Goal: Information Seeking & Learning: Learn about a topic

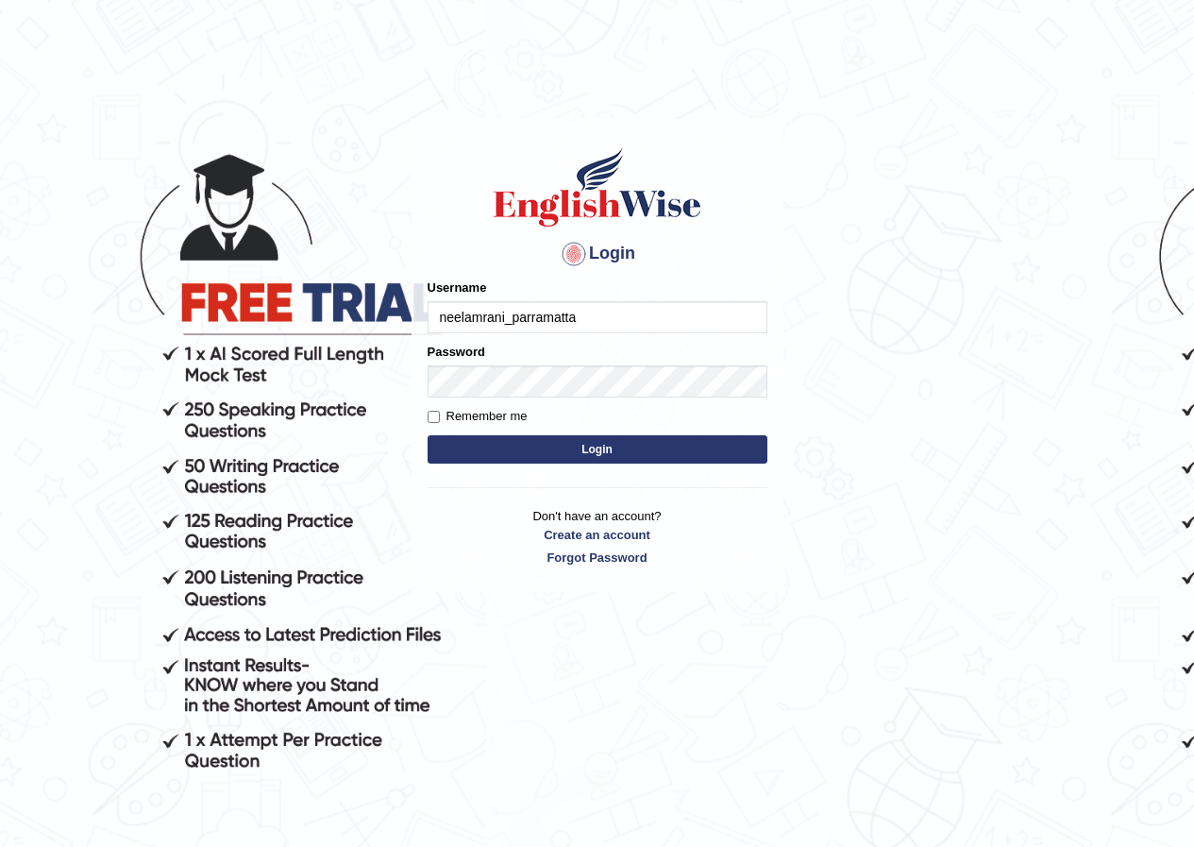
click at [640, 329] on input "neelamrani_parramatta" at bounding box center [598, 317] width 340 height 32
type input "n"
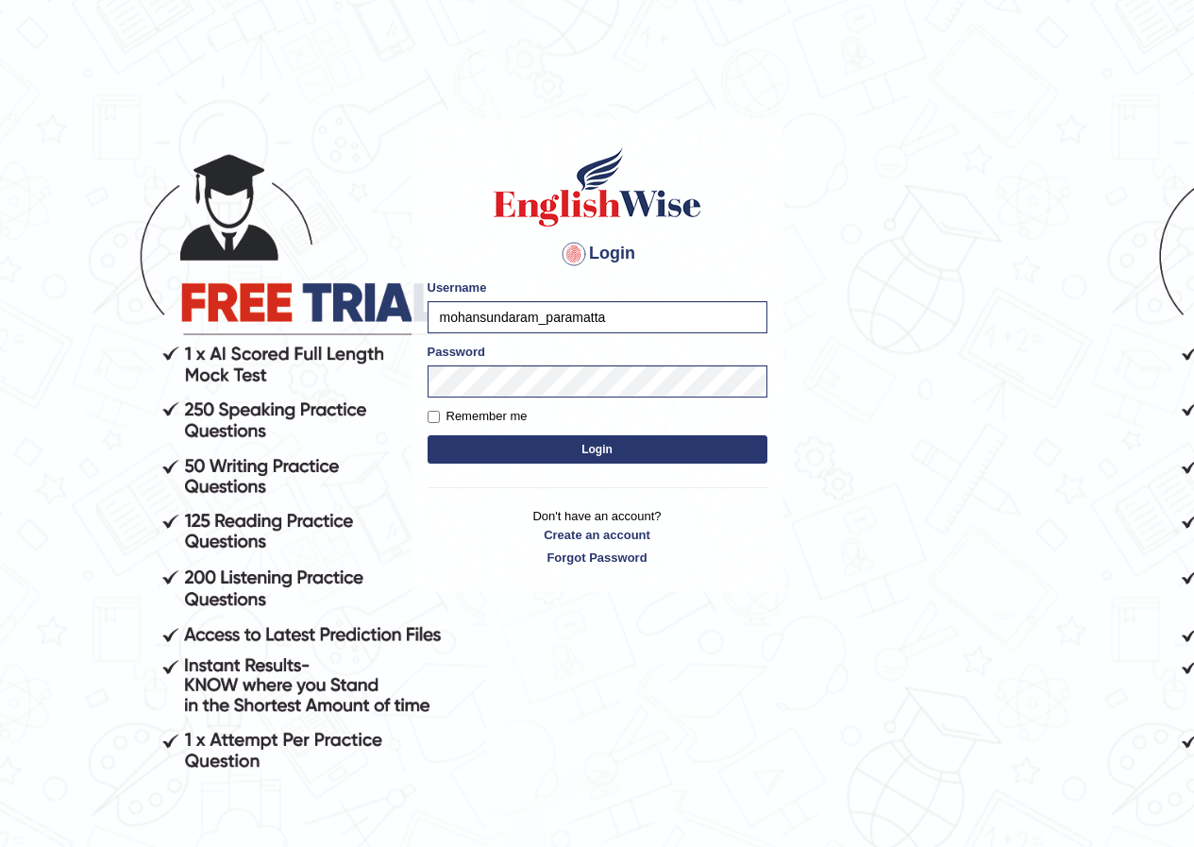
type input "mohansundaram_paramatta"
click at [428, 435] on button "Login" at bounding box center [598, 449] width 340 height 28
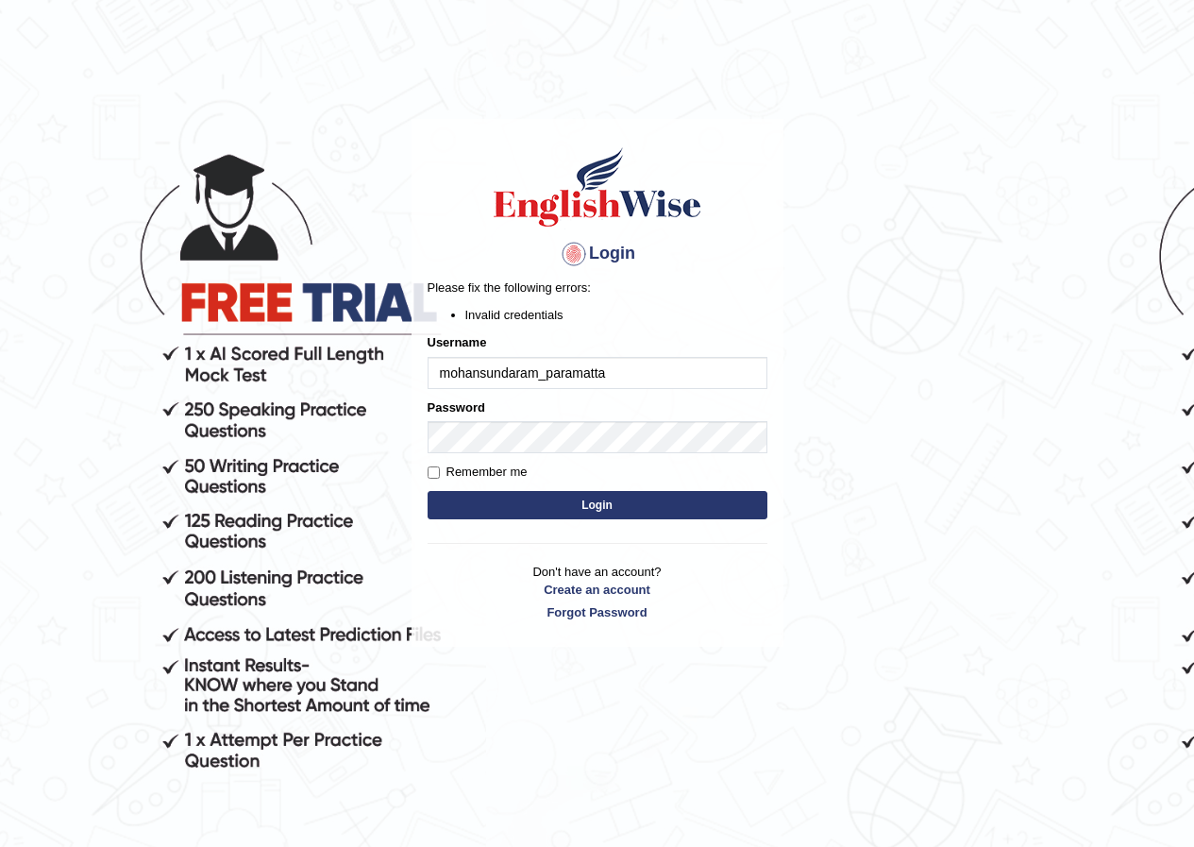
click at [562, 364] on input "mohansundaram_paramatta" at bounding box center [598, 373] width 340 height 32
type input "mohansundaram_parramatta"
click at [619, 500] on button "Login" at bounding box center [598, 505] width 340 height 28
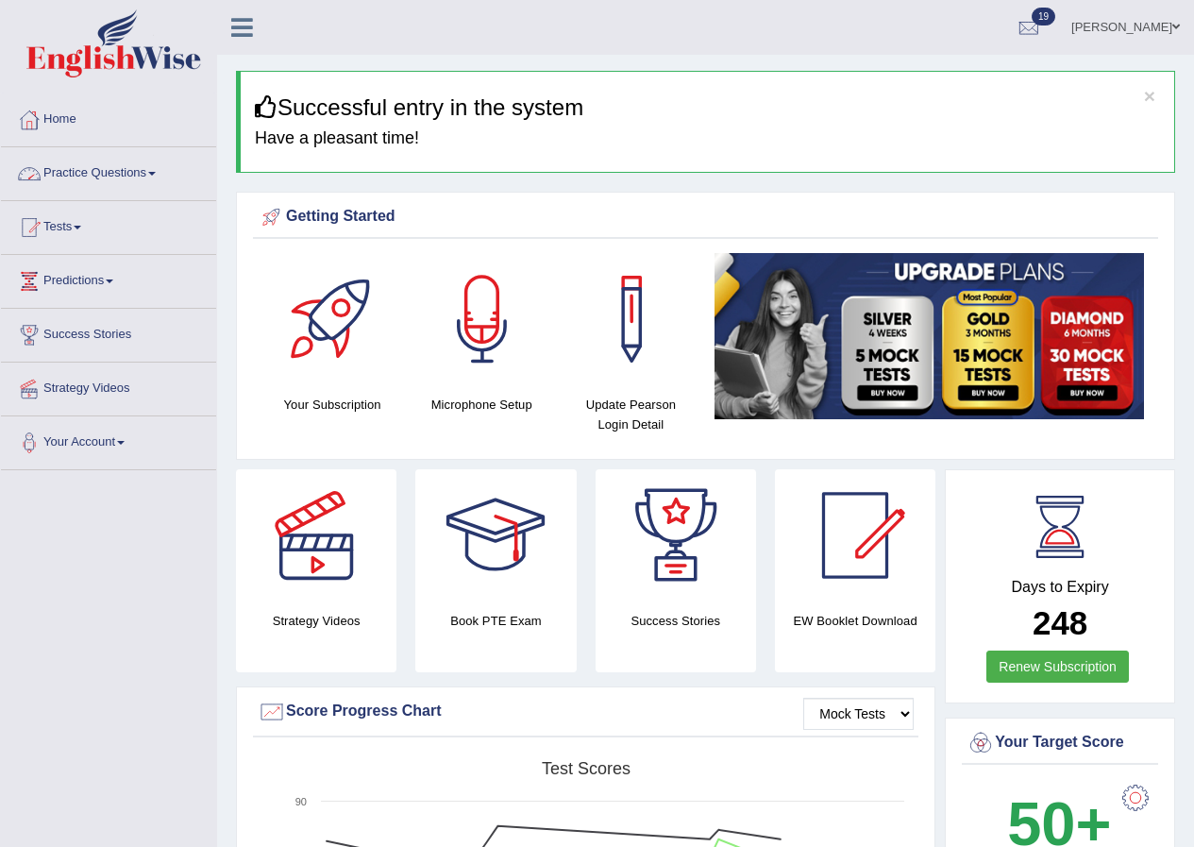
click at [141, 177] on link "Practice Questions" at bounding box center [108, 170] width 215 height 47
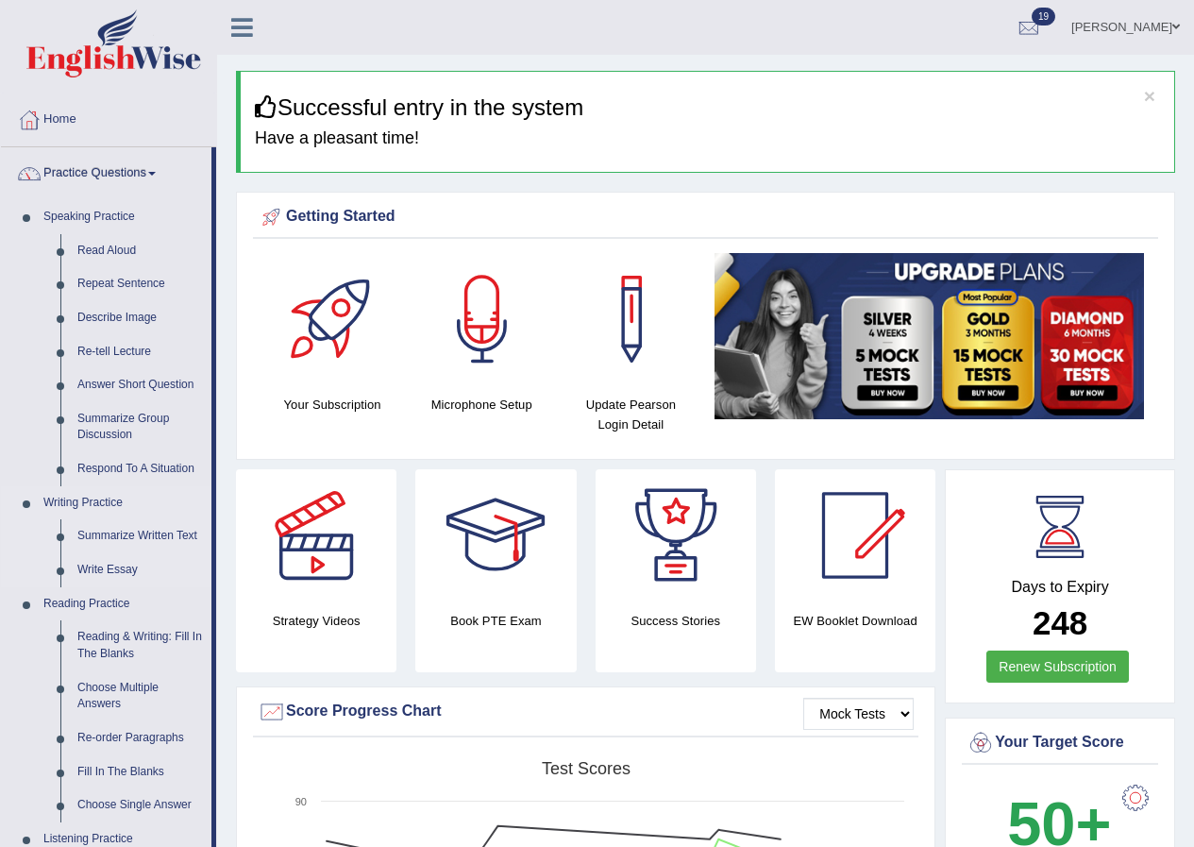
scroll to position [314, 0]
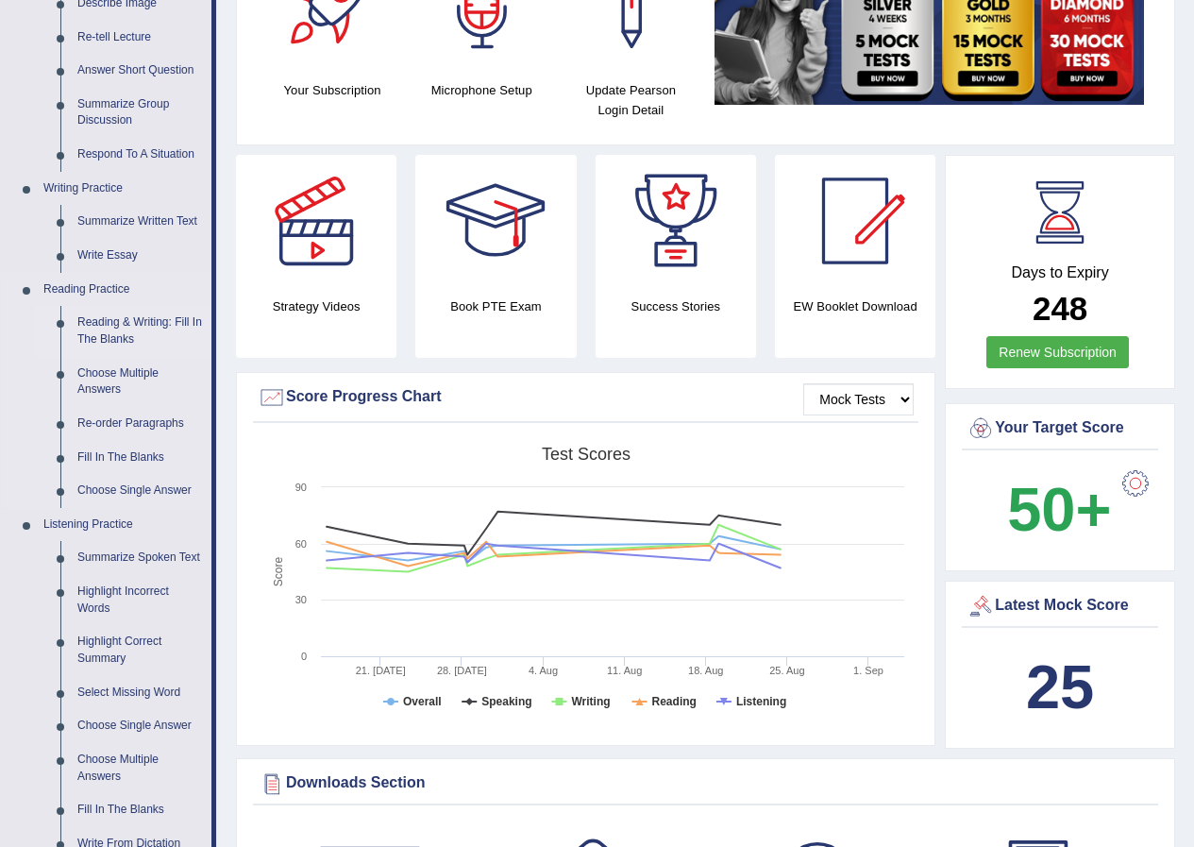
click at [112, 340] on link "Reading & Writing: Fill In The Blanks" at bounding box center [140, 331] width 143 height 50
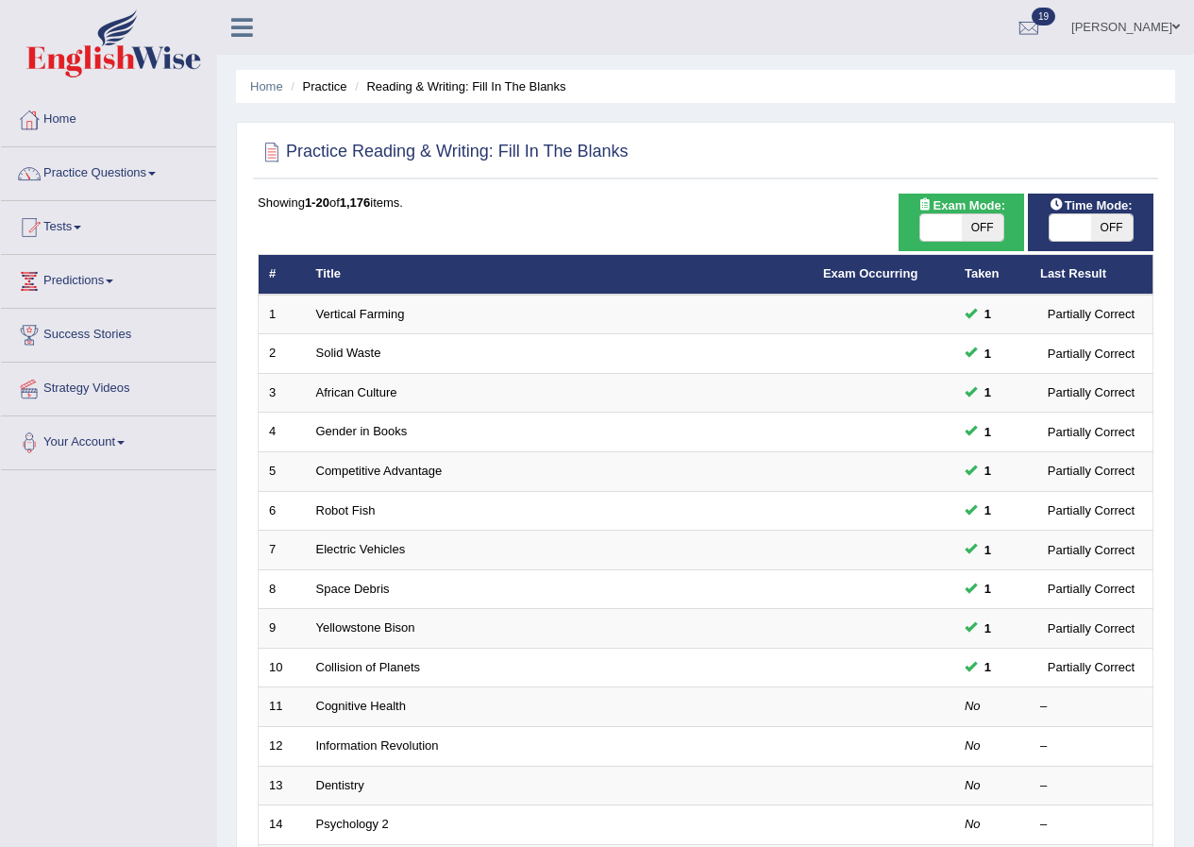
click at [959, 225] on span at bounding box center [941, 227] width 42 height 26
checkbox input "true"
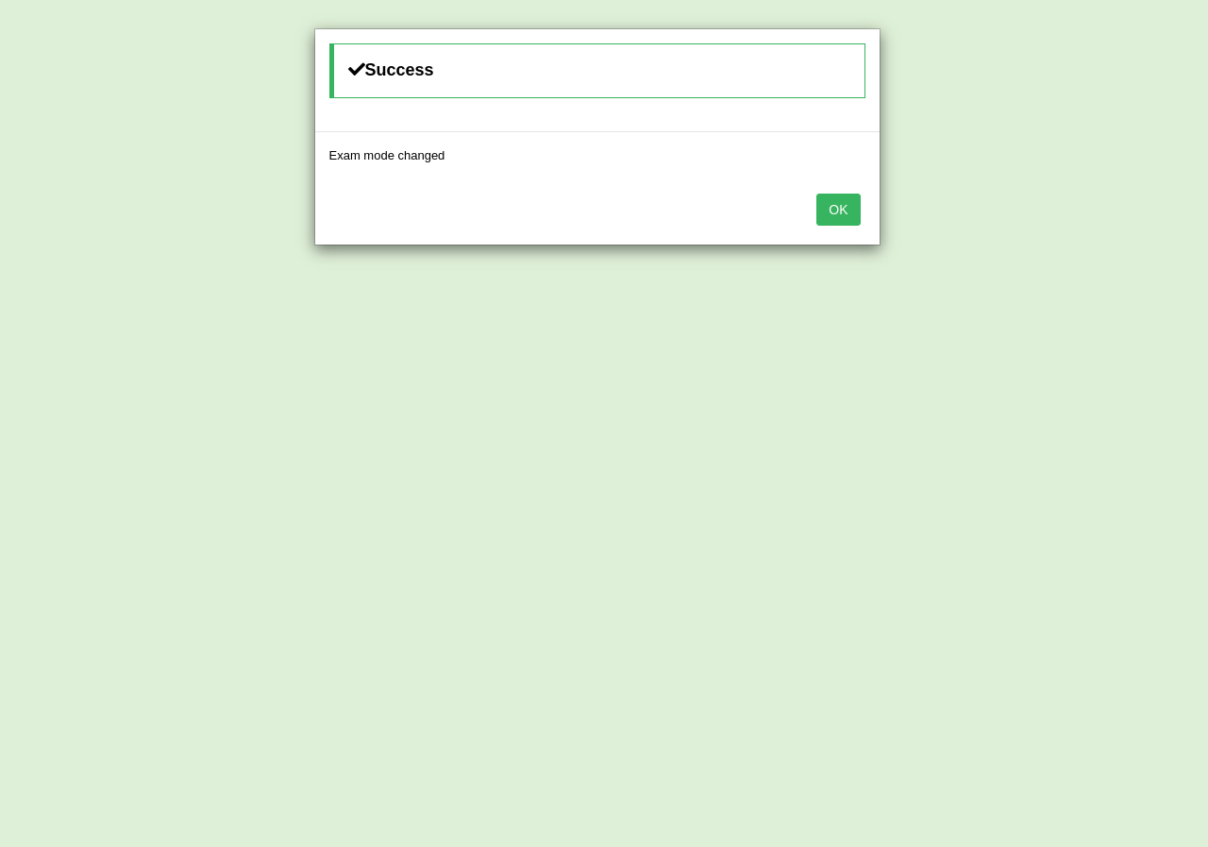
click at [838, 210] on button "OK" at bounding box center [838, 210] width 43 height 32
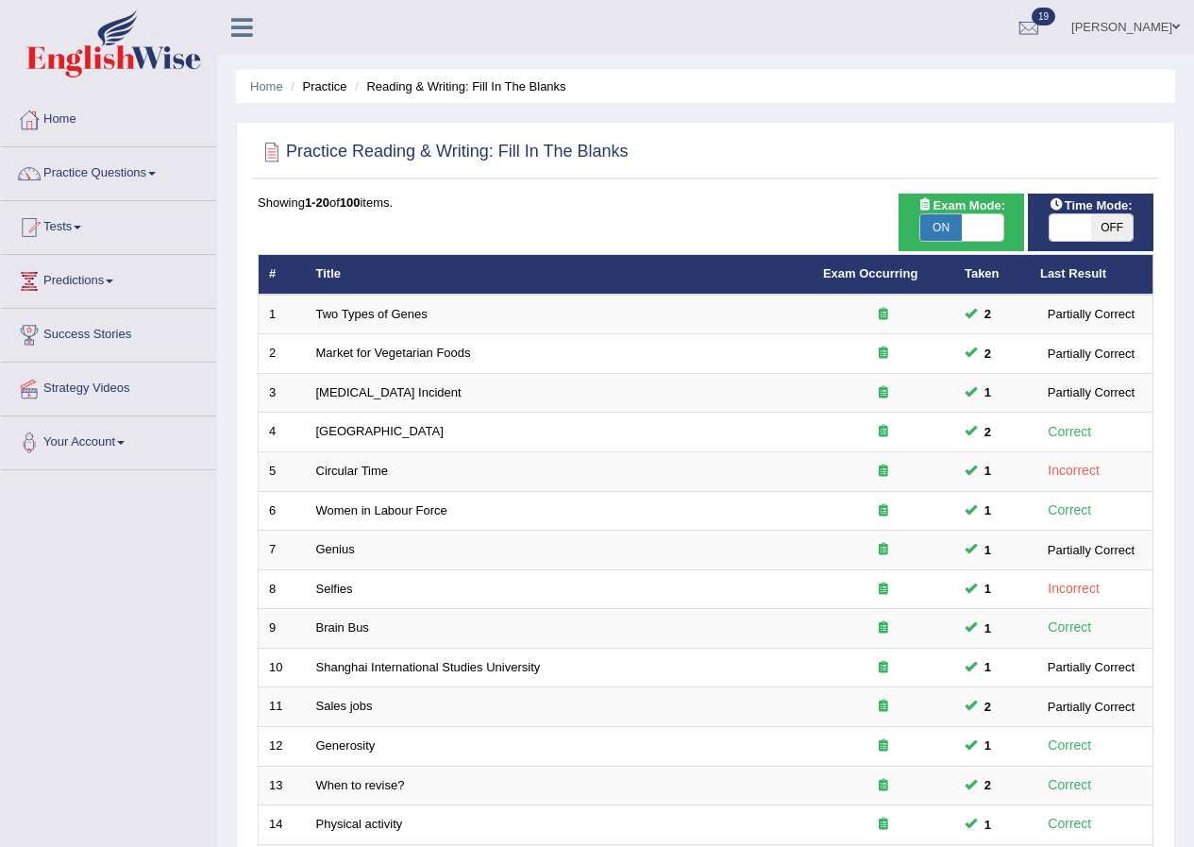
click at [1074, 228] on span at bounding box center [1071, 227] width 42 height 26
checkbox input "true"
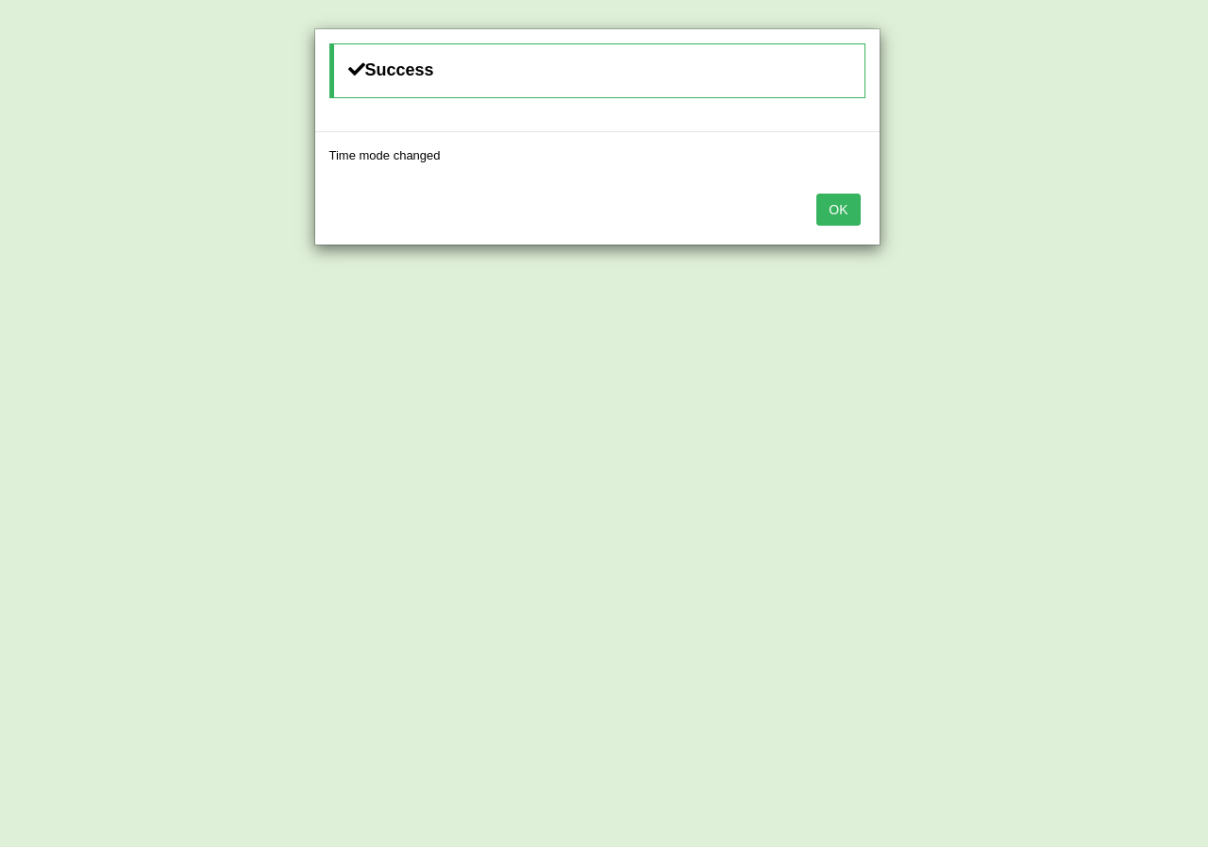
click at [843, 215] on button "OK" at bounding box center [838, 210] width 43 height 32
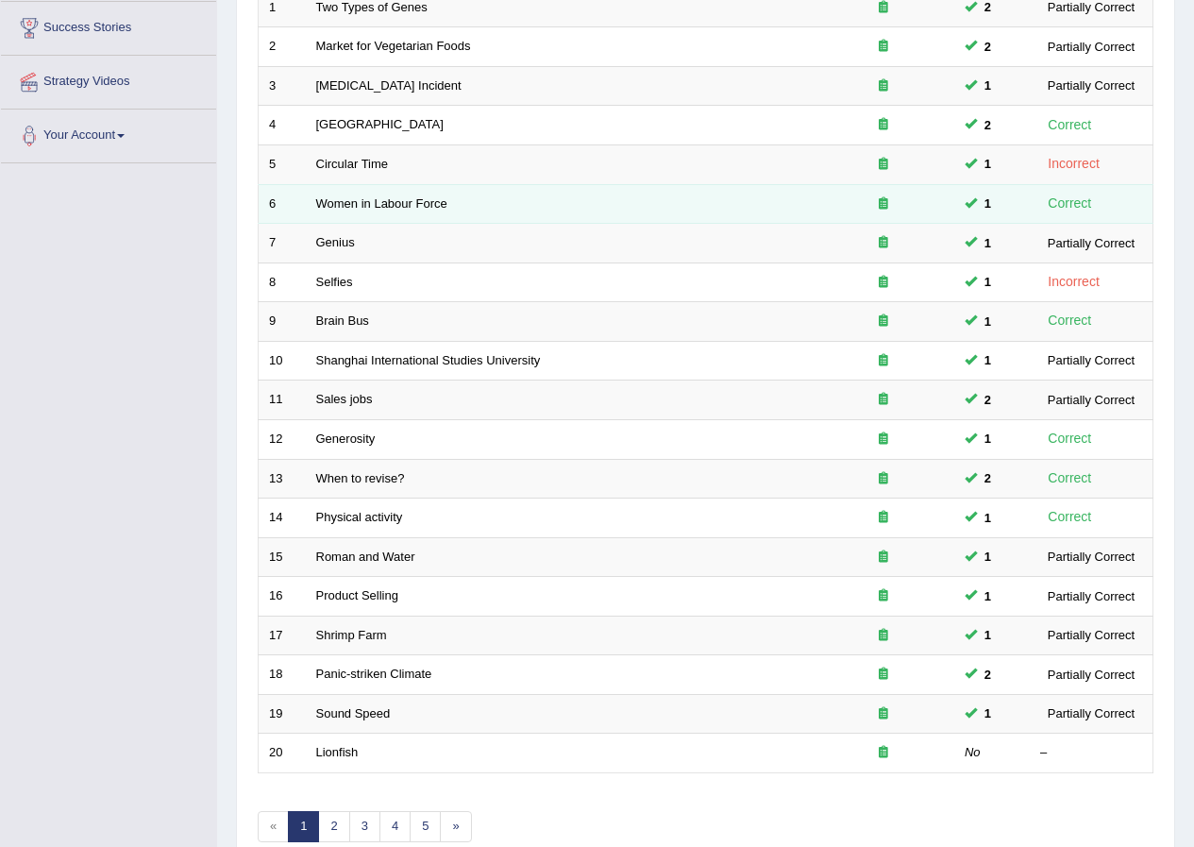
scroll to position [403, 0]
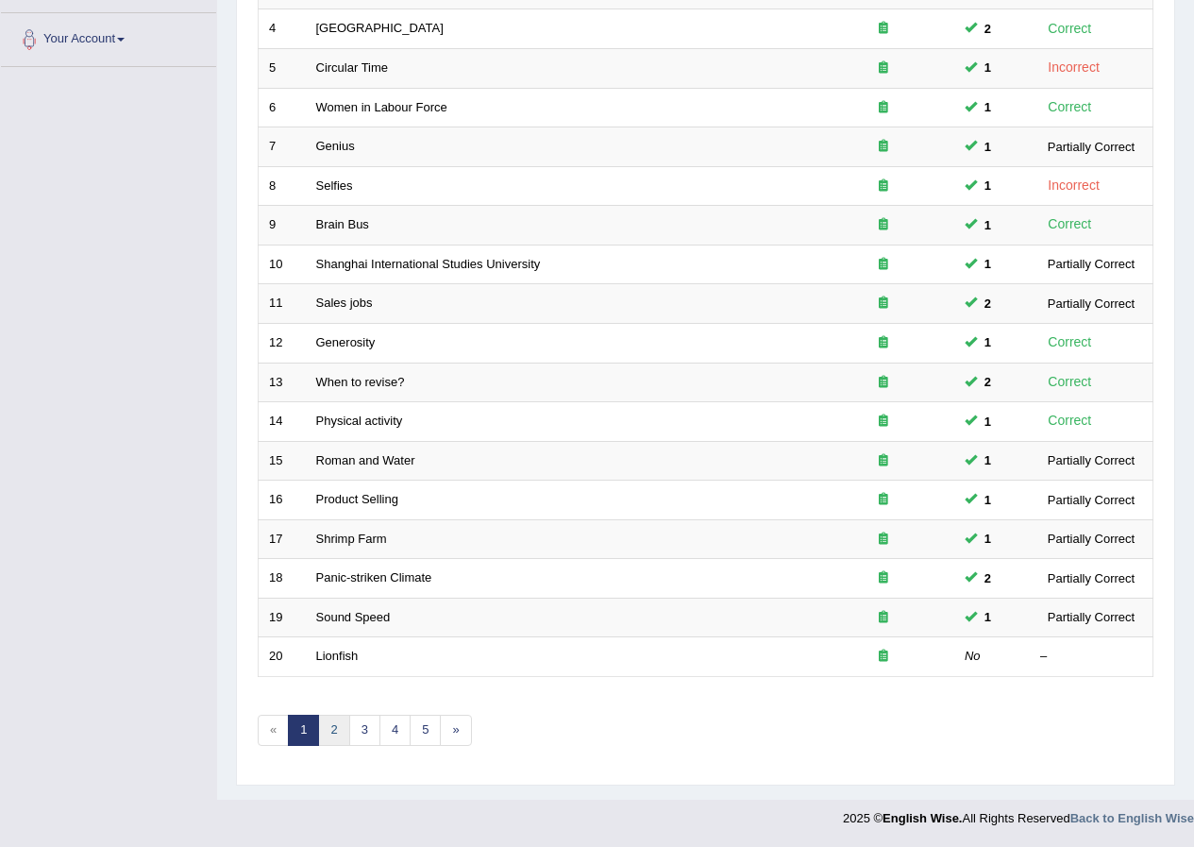
click at [340, 738] on link "2" at bounding box center [333, 730] width 31 height 31
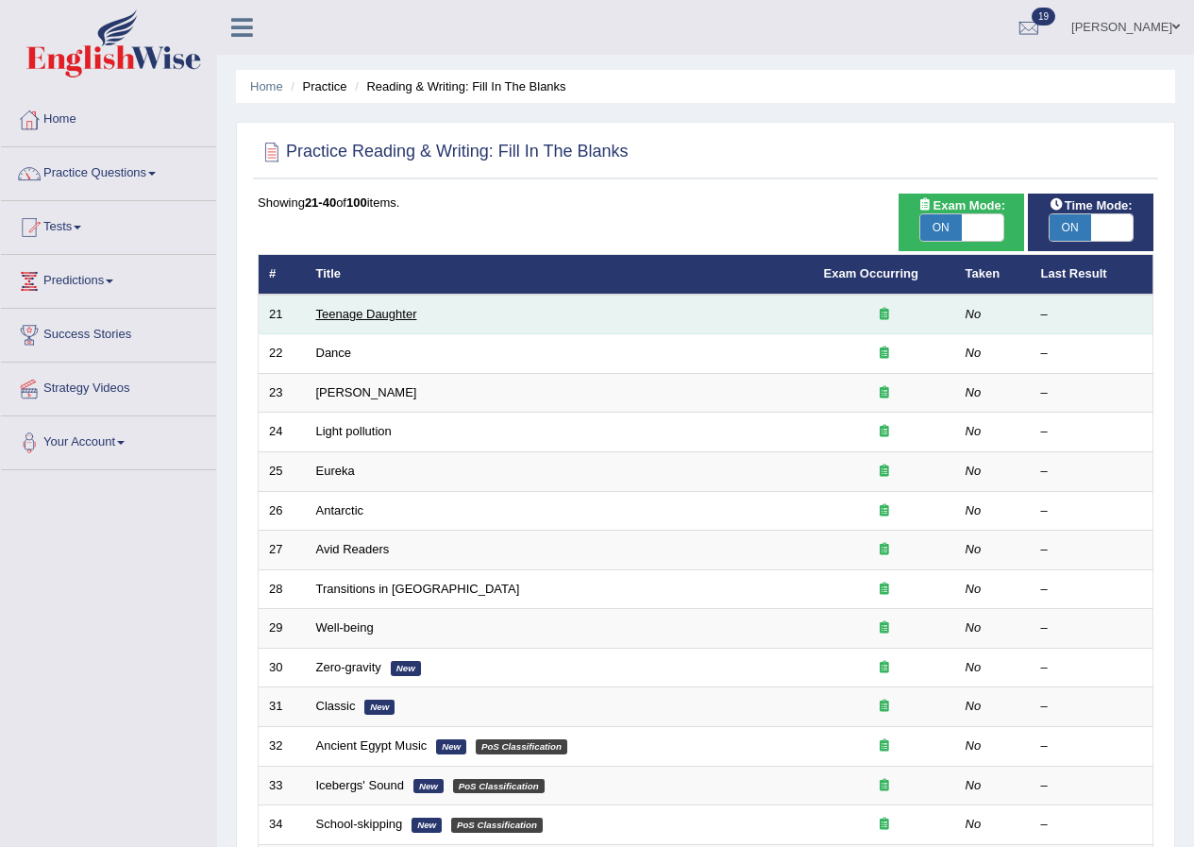
click at [371, 317] on link "Teenage Daughter" at bounding box center [366, 314] width 101 height 14
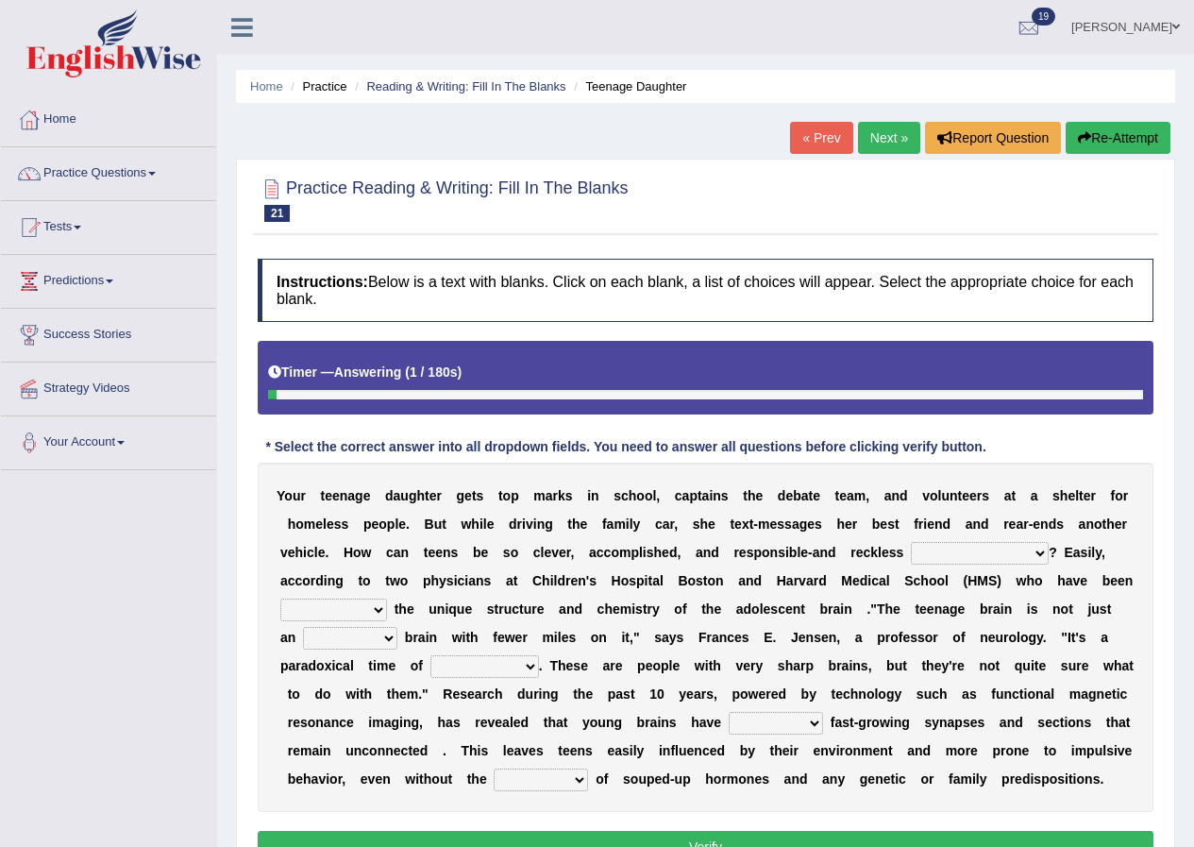
scroll to position [144, 0]
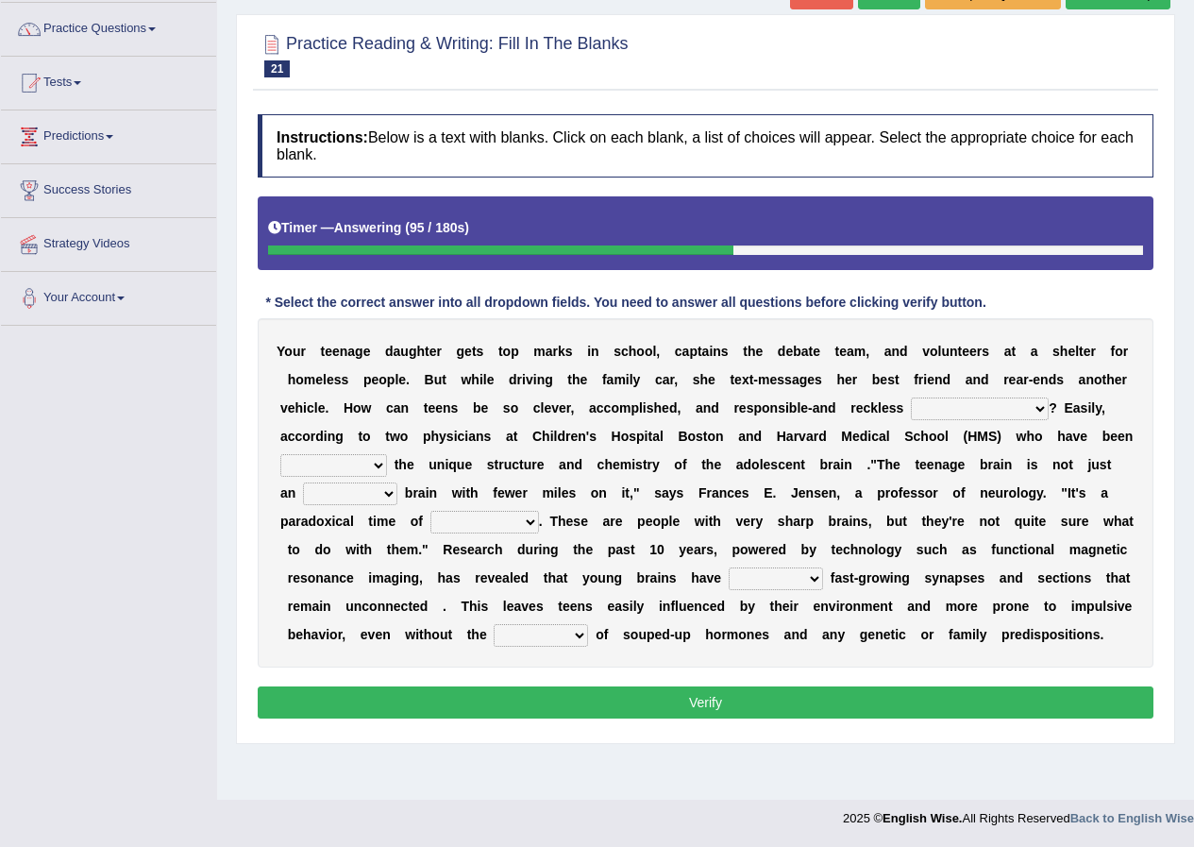
click at [1026, 409] on select "for the time being at the same time as ever ingood time" at bounding box center [980, 408] width 138 height 23
select select "at the same time"
click at [911, 397] on select "for the time being at the same time as ever ingood time" at bounding box center [980, 408] width 138 height 23
click at [1022, 407] on select "for the time being at the same time as ever ingood time" at bounding box center [980, 408] width 138 height 23
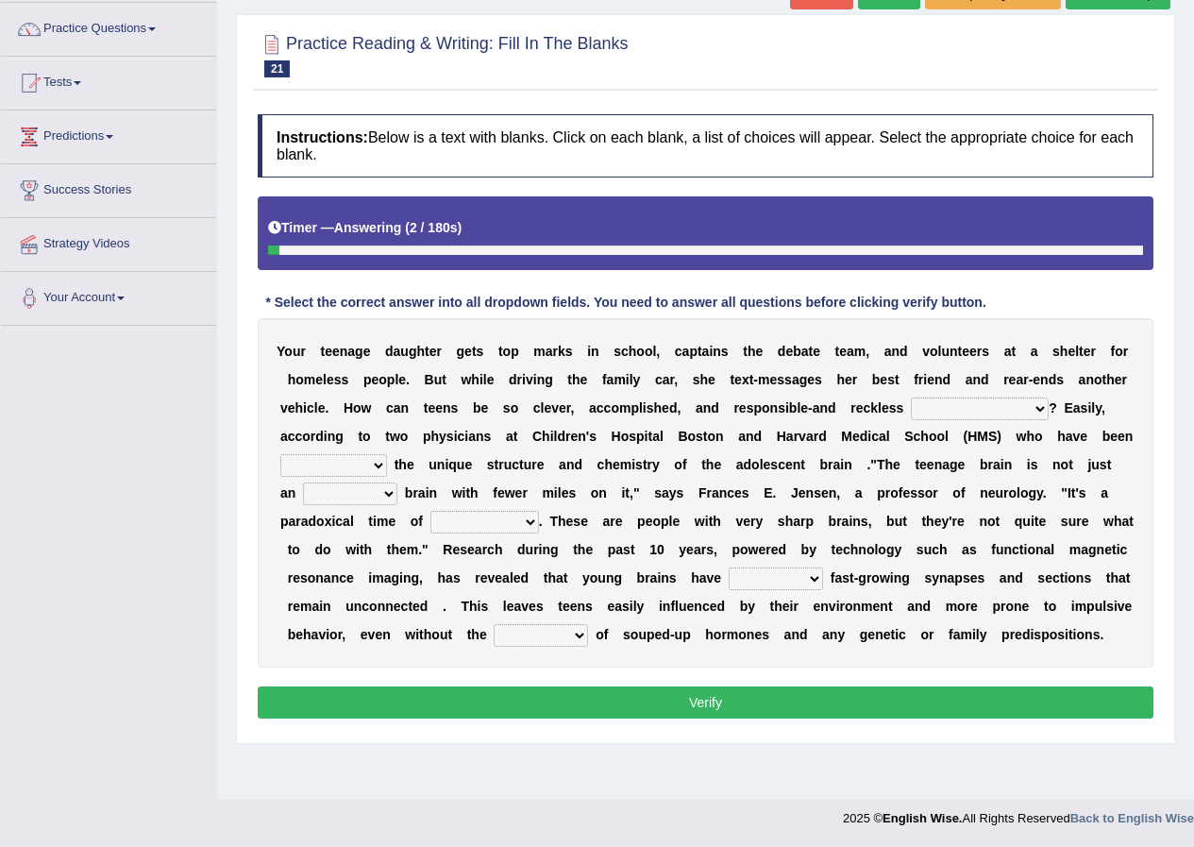
select select "at the same time"
click at [911, 397] on select "for the time being at the same time as ever ingood time" at bounding box center [980, 408] width 138 height 23
click at [376, 468] on select "explaining exploring exposing enumerating" at bounding box center [333, 465] width 107 height 23
select select "exploring"
click at [280, 454] on select "explaining exploring exposing enumerating" at bounding box center [333, 465] width 107 height 23
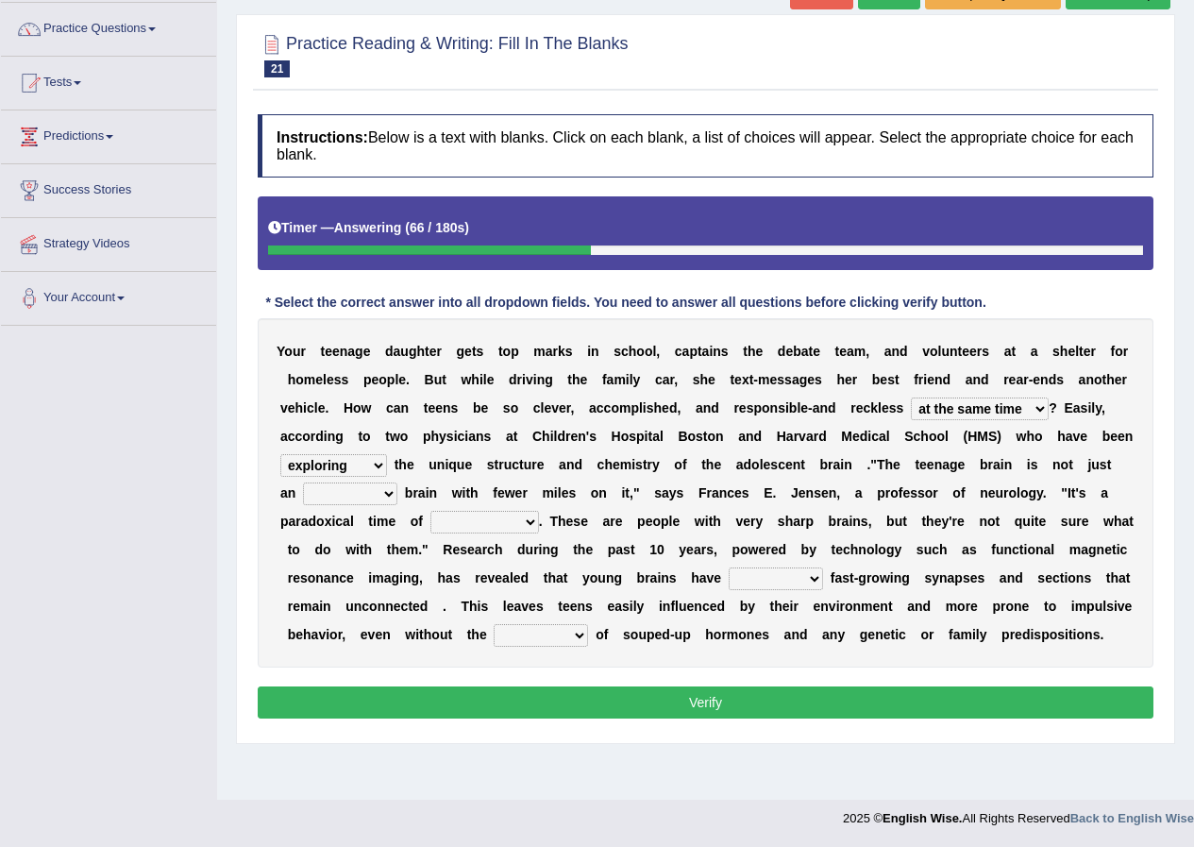
click at [386, 494] on select "ample adult adulthood abundant" at bounding box center [350, 493] width 94 height 23
select select "abundant"
click at [303, 482] on select "ample adult adulthood abundant" at bounding box center [350, 493] width 94 height 23
click at [527, 522] on select "enrichment development adornment adoration" at bounding box center [484, 522] width 109 height 23
click at [430, 511] on select "enrichment development adornment adoration" at bounding box center [484, 522] width 109 height 23
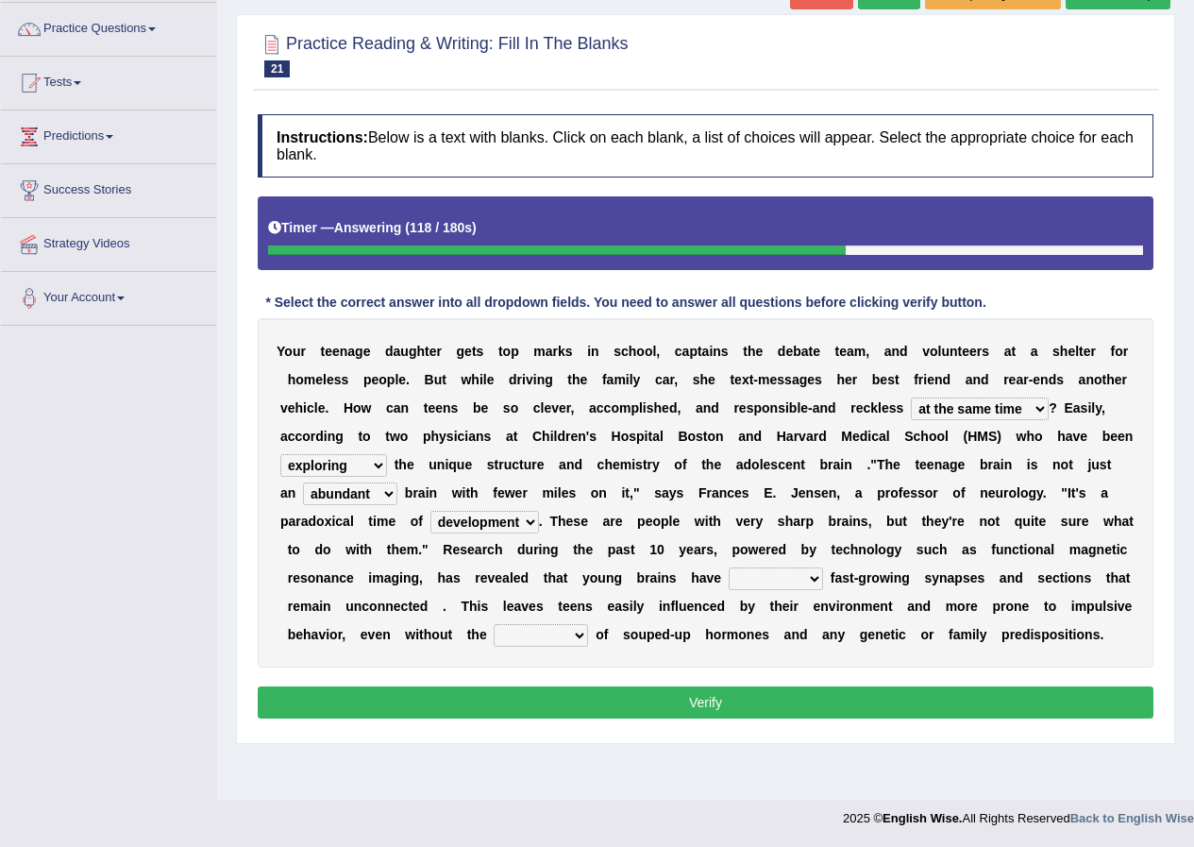
click at [529, 520] on select "enrichment development adornment adoration" at bounding box center [484, 522] width 109 height 23
select select "adornment"
click at [430, 511] on select "enrichment development adornment adoration" at bounding box center [484, 522] width 109 height 23
click at [817, 578] on select "both either whole few" at bounding box center [776, 578] width 94 height 23
select select "both"
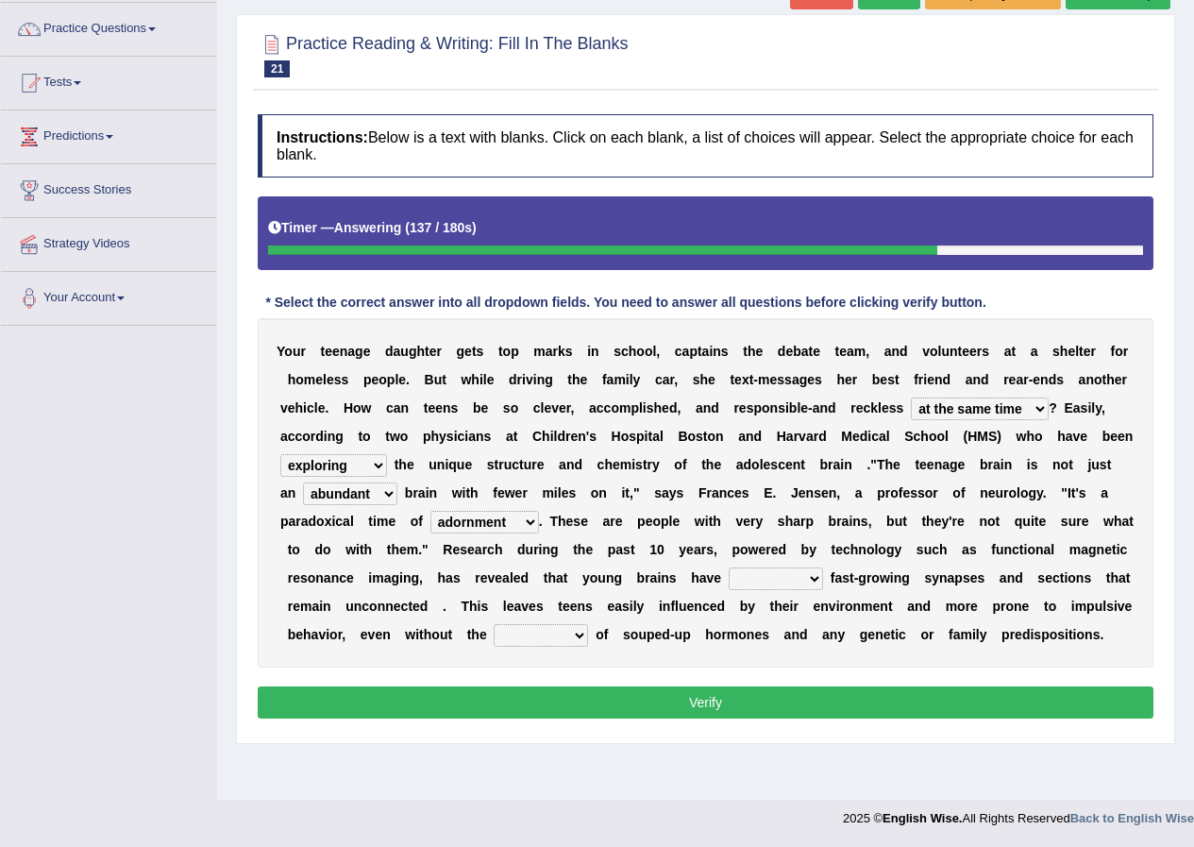
click at [729, 567] on select "both either whole few" at bounding box center [776, 578] width 94 height 23
click at [813, 580] on select "both either whole few" at bounding box center [776, 578] width 94 height 23
click at [812, 580] on select "both either whole few" at bounding box center [776, 578] width 94 height 23
click at [586, 640] on select "impact impress impair impose" at bounding box center [541, 635] width 94 height 23
select select "impact"
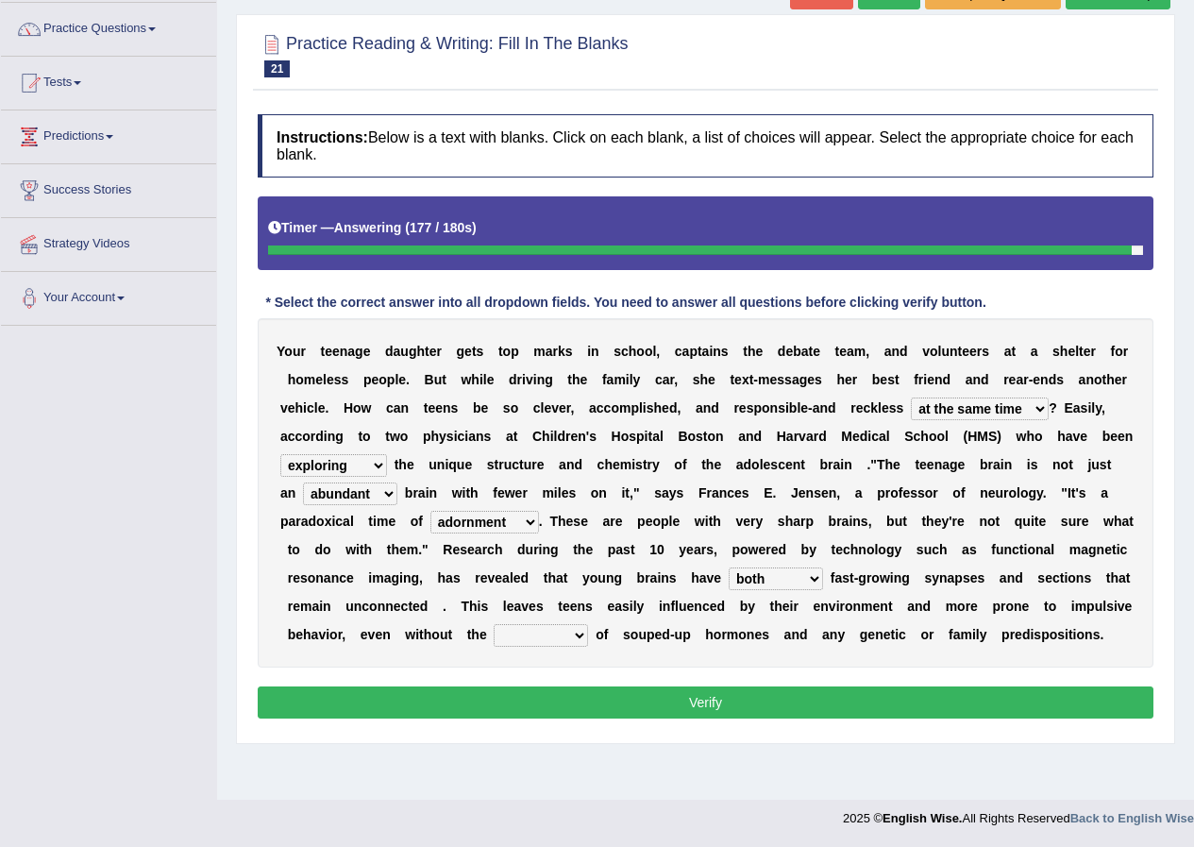
click at [494, 624] on select "impact impress impair impose" at bounding box center [541, 635] width 94 height 23
click at [585, 710] on button "Verify" at bounding box center [706, 702] width 896 height 32
